Goal: Task Accomplishment & Management: Use online tool/utility

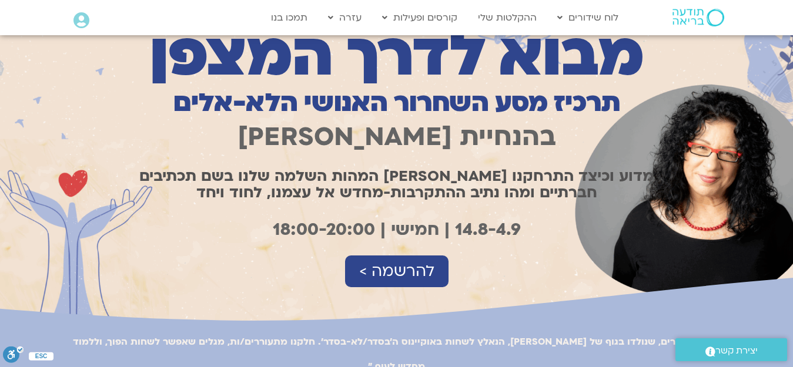
scroll to position [118, 0]
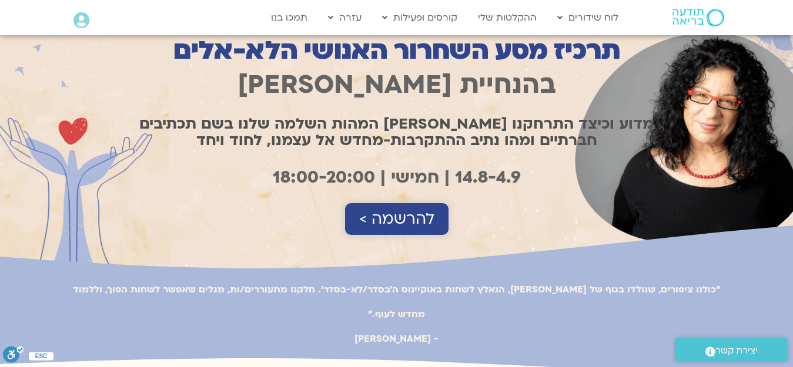
click at [378, 223] on span "להרשמה >" at bounding box center [396, 220] width 75 height 18
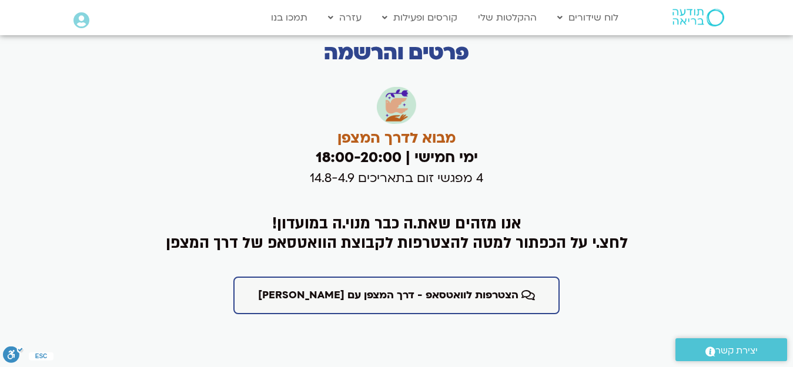
scroll to position [2781, 0]
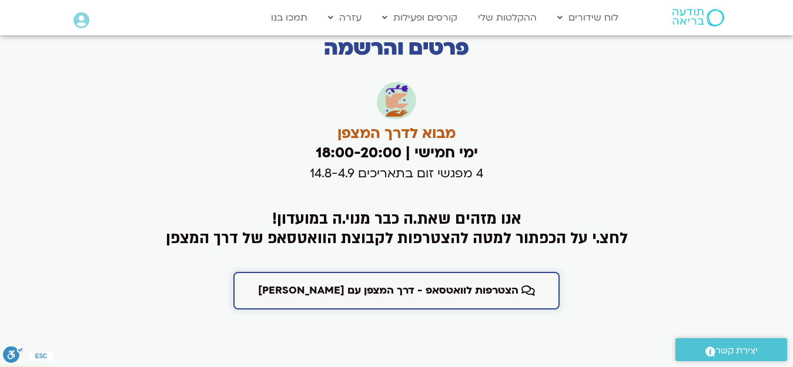
click at [403, 285] on span "הצטרפות לוואטסאפ - דרך המצפן עם [PERSON_NAME]" at bounding box center [388, 291] width 260 height 12
click at [591, 19] on link "לוח שידורים" at bounding box center [588, 17] width 73 height 22
click at [619, 39] on link "לוח שידורים יומי" at bounding box center [616, 42] width 129 height 27
click at [629, 41] on link "לוח שידורים יומי" at bounding box center [616, 42] width 129 height 27
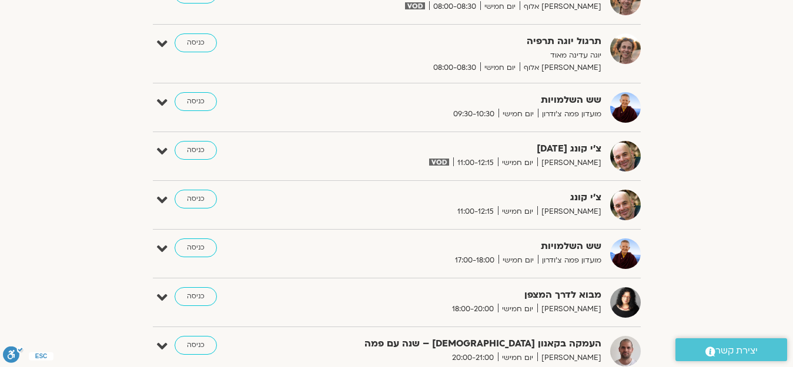
scroll to position [412, 0]
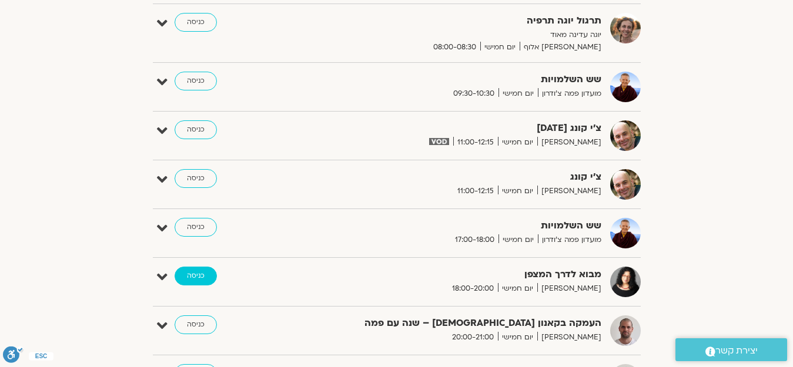
click at [199, 279] on link "כניסה" at bounding box center [196, 276] width 42 height 19
click at [200, 277] on link "כניסה" at bounding box center [196, 276] width 42 height 19
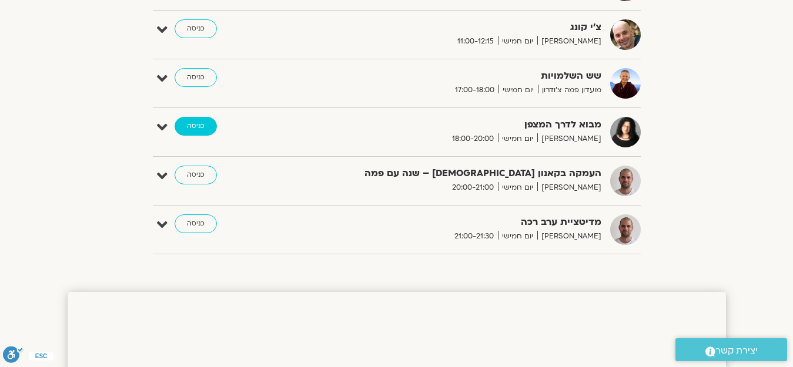
scroll to position [470, 0]
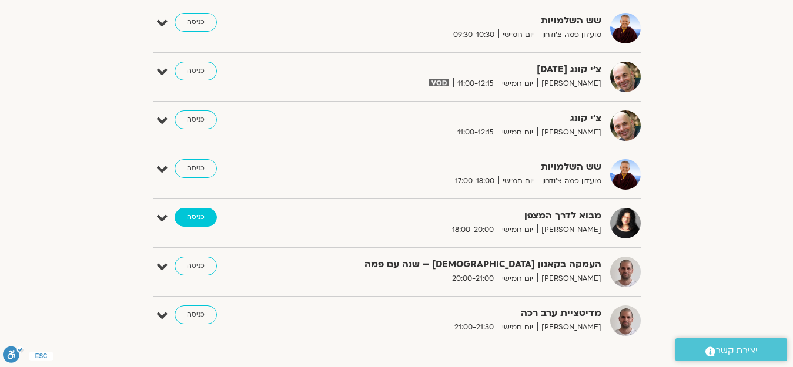
click at [196, 219] on link "כניסה" at bounding box center [196, 217] width 42 height 19
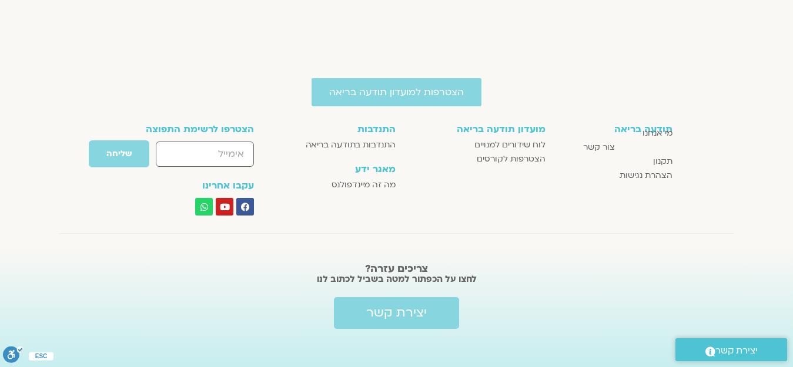
scroll to position [1768, 0]
